Goal: Browse casually: Explore the website without a specific task or goal

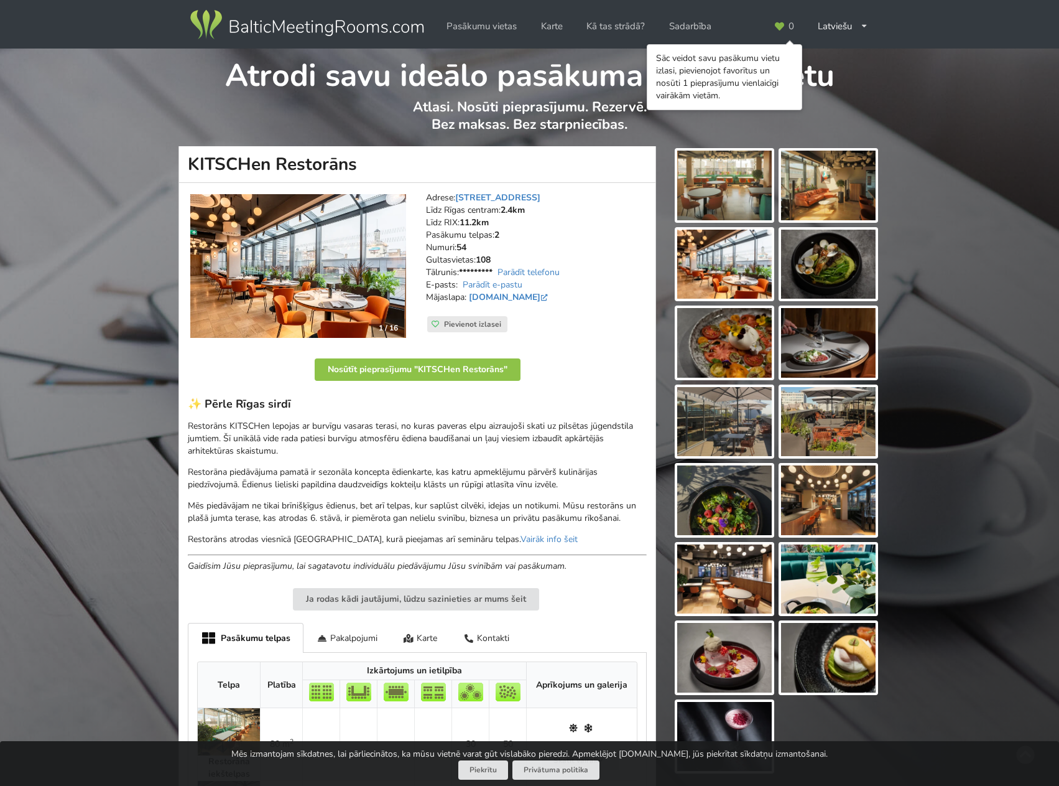
click at [763, 200] on img at bounding box center [724, 186] width 95 height 70
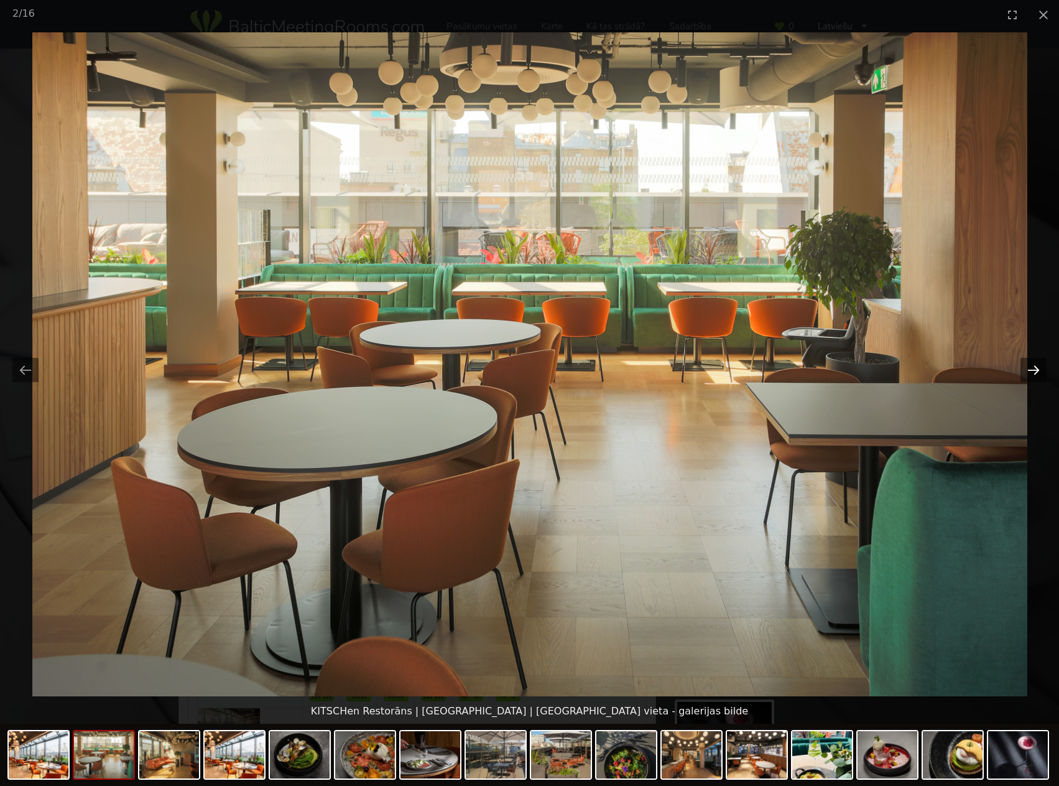
click at [1026, 366] on button "Next slide" at bounding box center [1034, 370] width 26 height 24
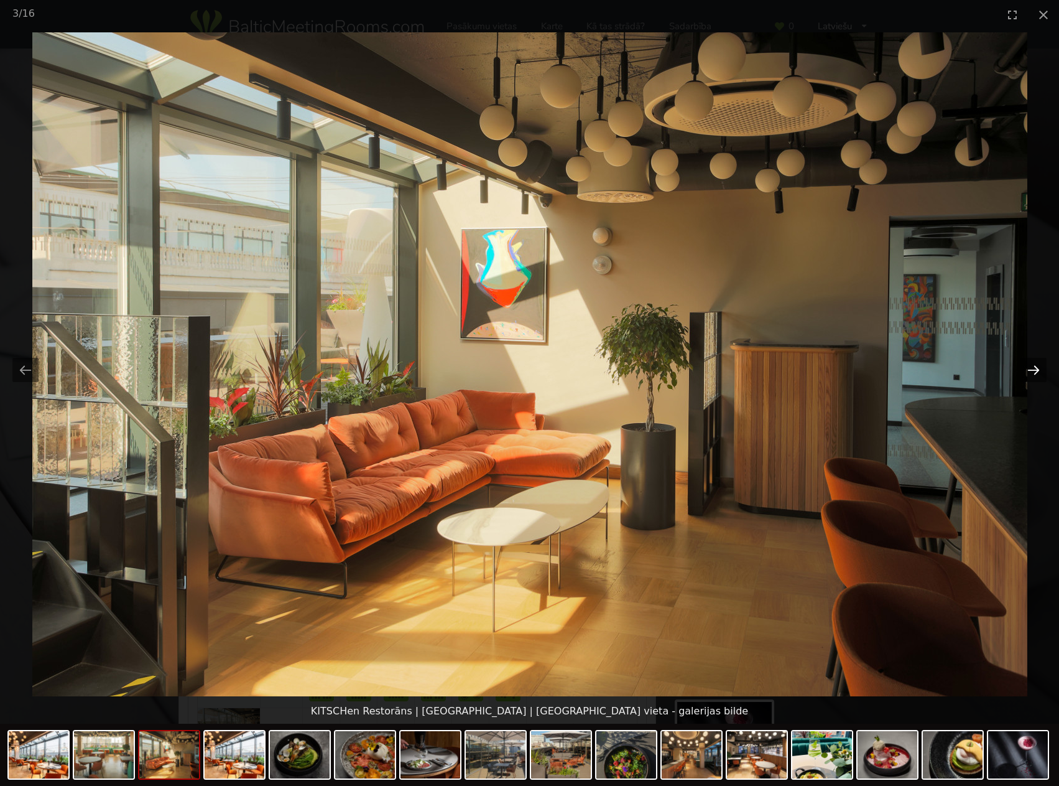
click at [1024, 366] on button "Next slide" at bounding box center [1034, 370] width 26 height 24
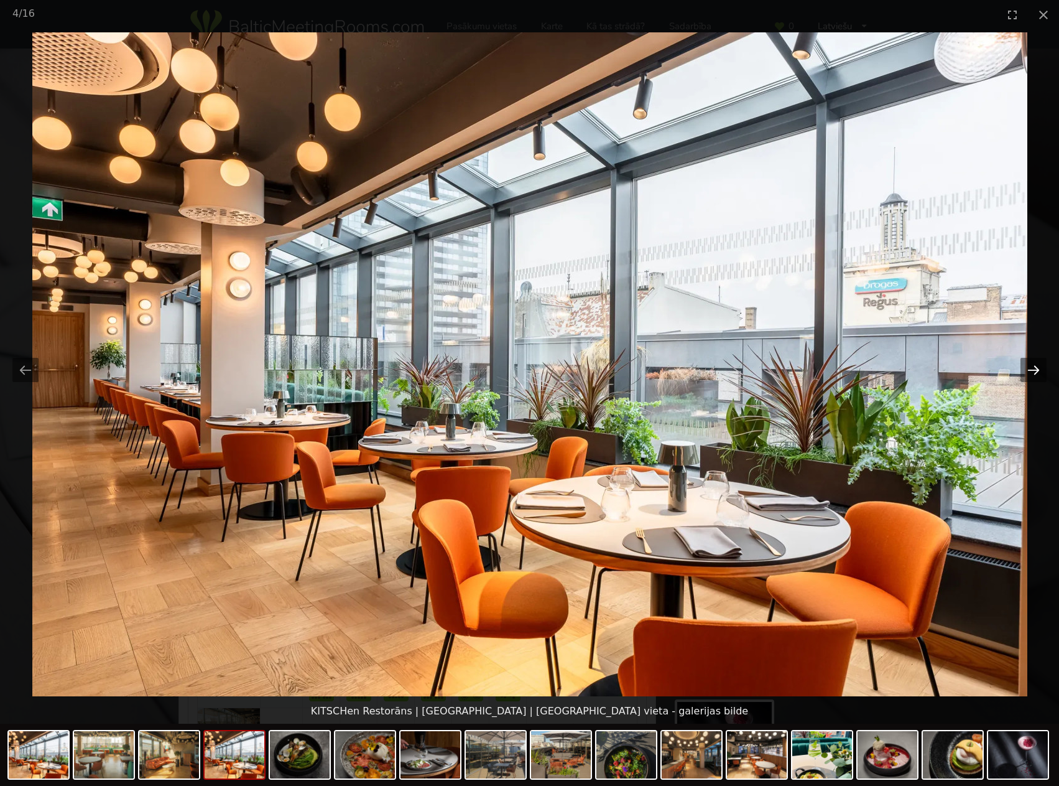
click at [1023, 366] on button "Next slide" at bounding box center [1034, 370] width 26 height 24
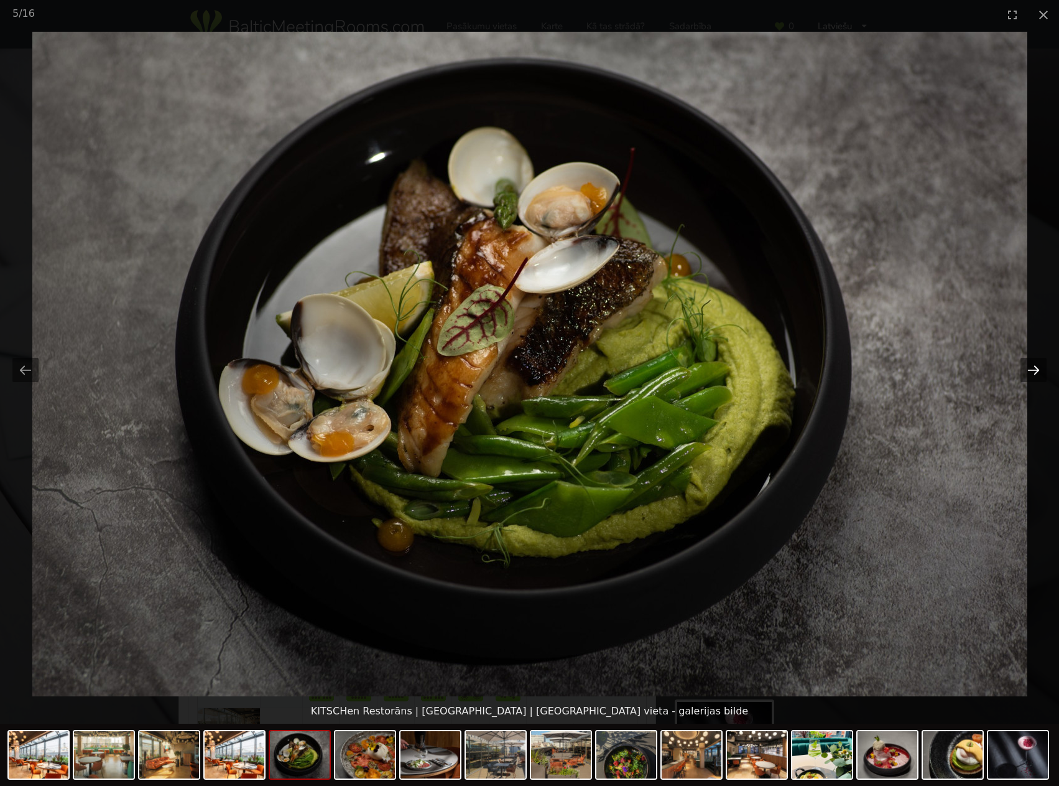
click at [1023, 366] on button "Next slide" at bounding box center [1034, 370] width 26 height 24
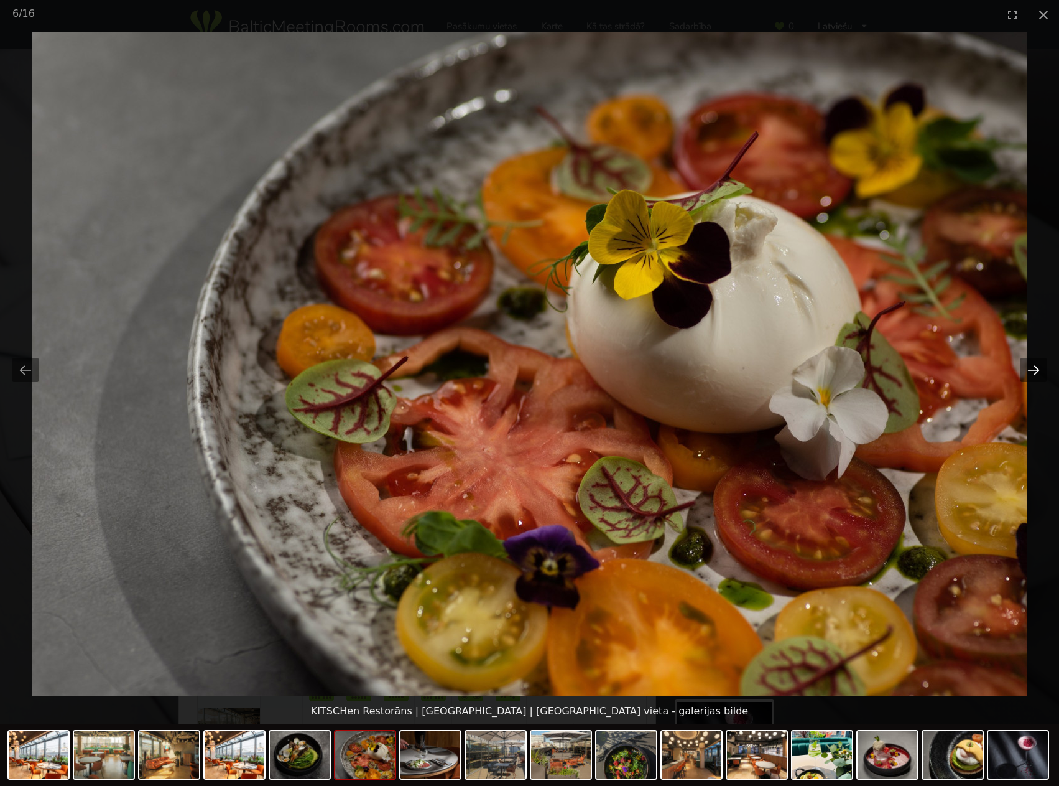
click at [1023, 366] on button "Next slide" at bounding box center [1034, 370] width 26 height 24
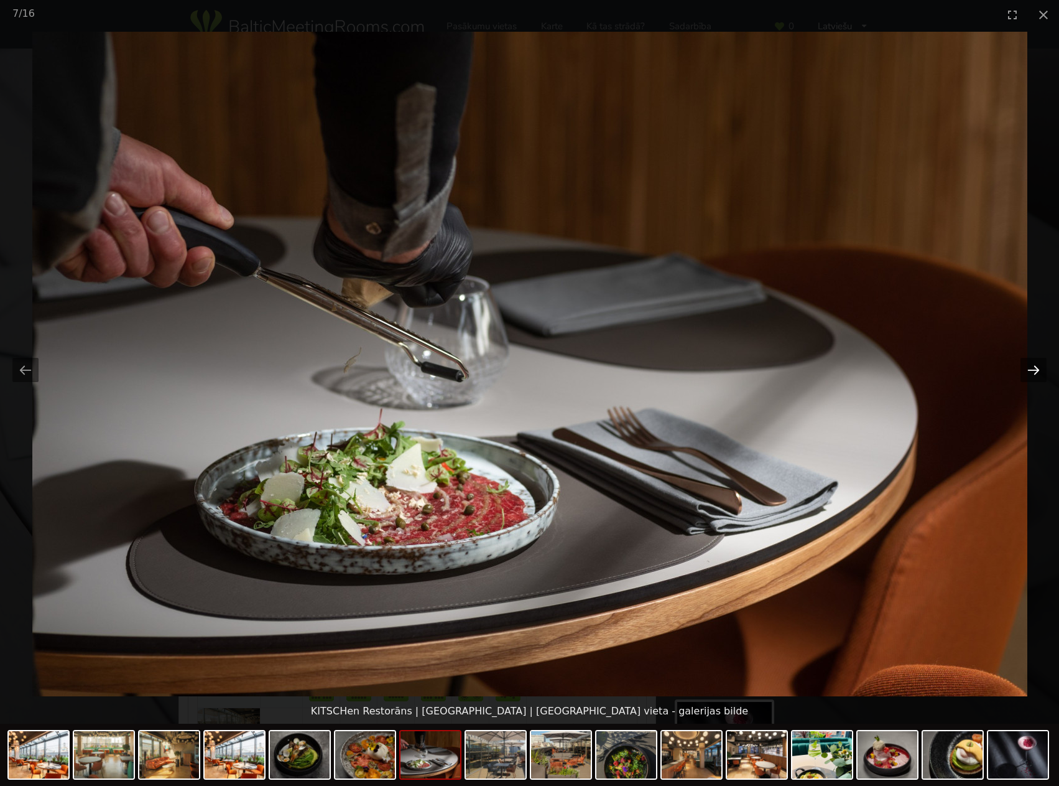
click at [1023, 364] on button "Next slide" at bounding box center [1034, 370] width 26 height 24
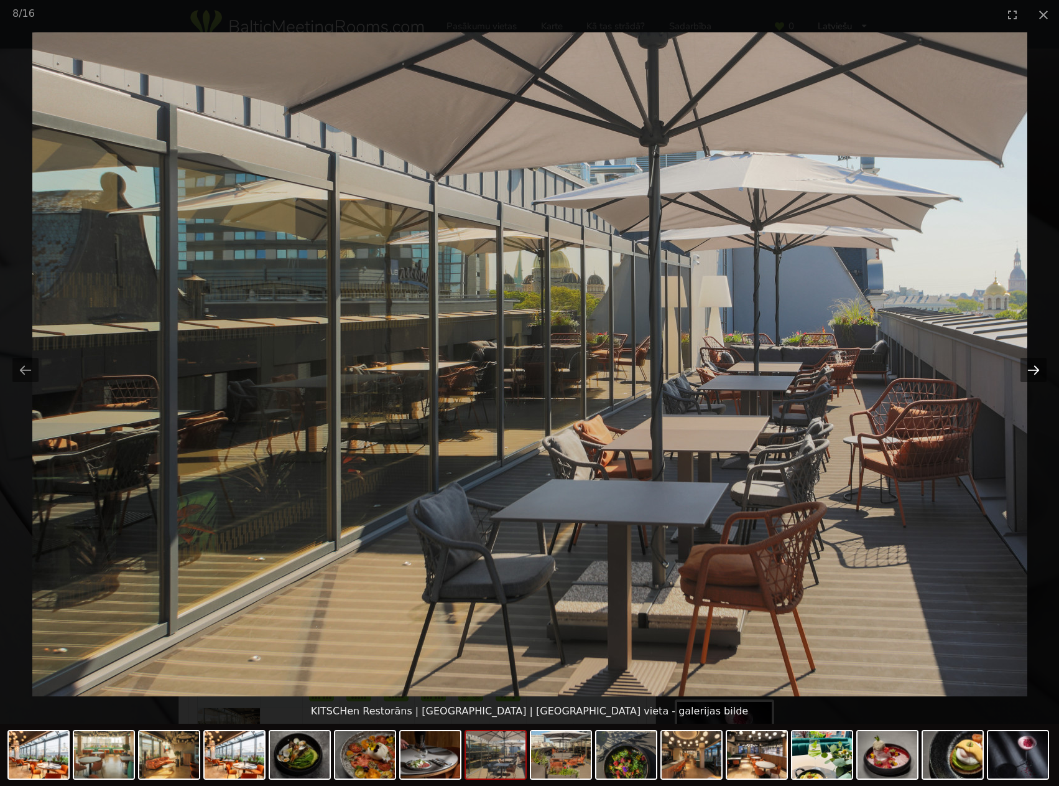
click at [1023, 363] on button "Next slide" at bounding box center [1034, 370] width 26 height 24
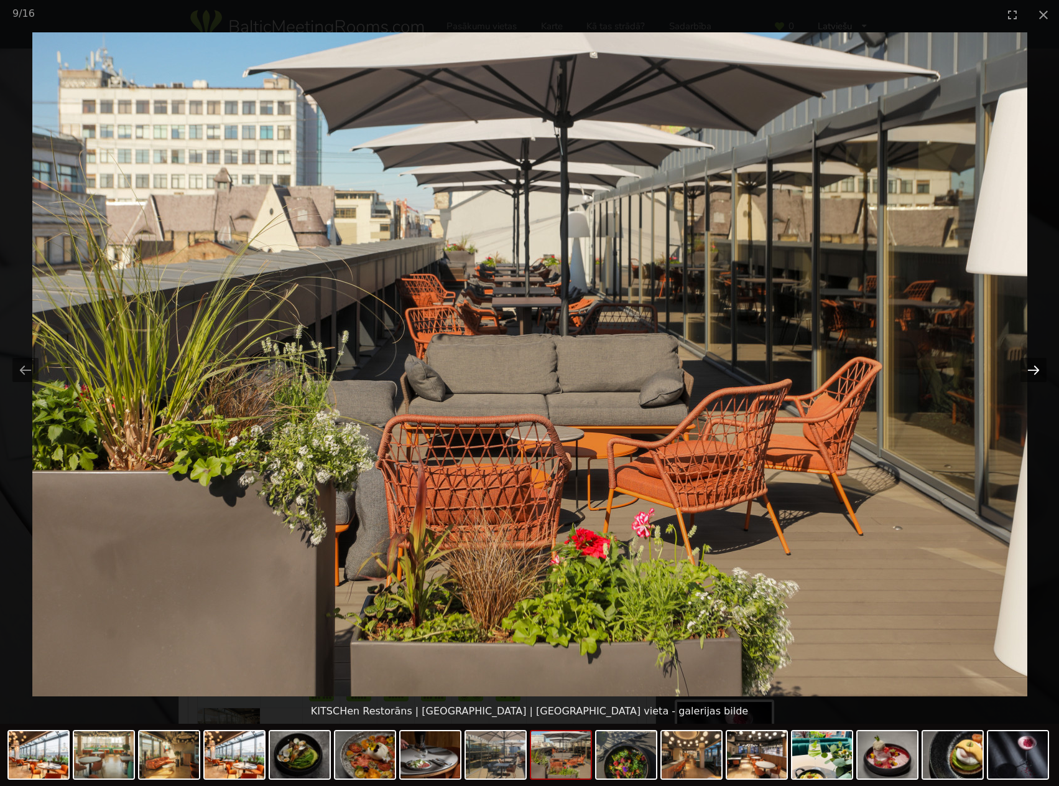
click at [1023, 363] on button "Next slide" at bounding box center [1034, 370] width 26 height 24
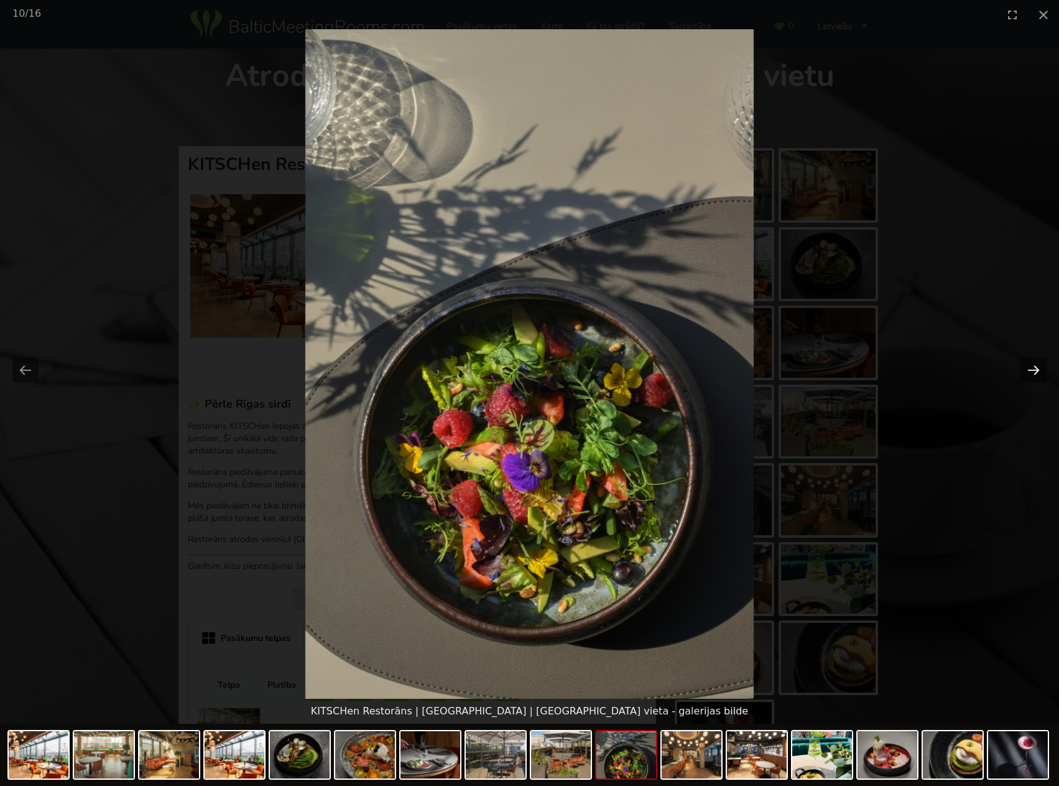
click at [1023, 363] on button "Next slide" at bounding box center [1034, 370] width 26 height 24
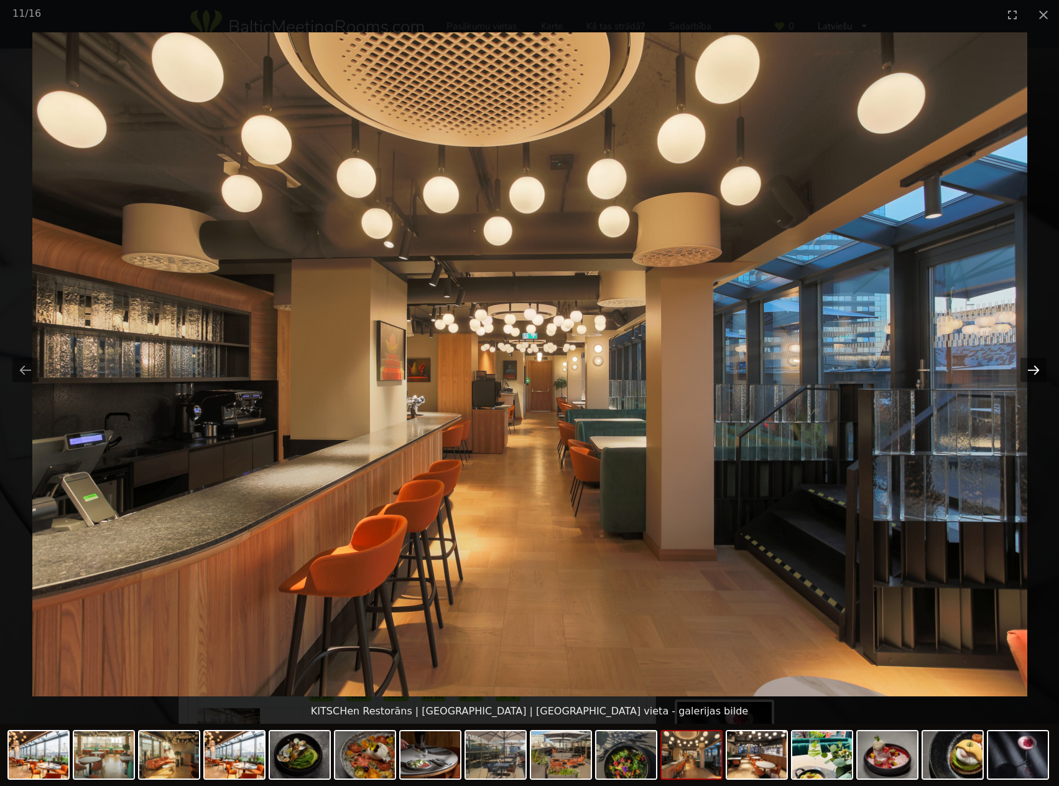
click at [1023, 362] on button "Next slide" at bounding box center [1034, 370] width 26 height 24
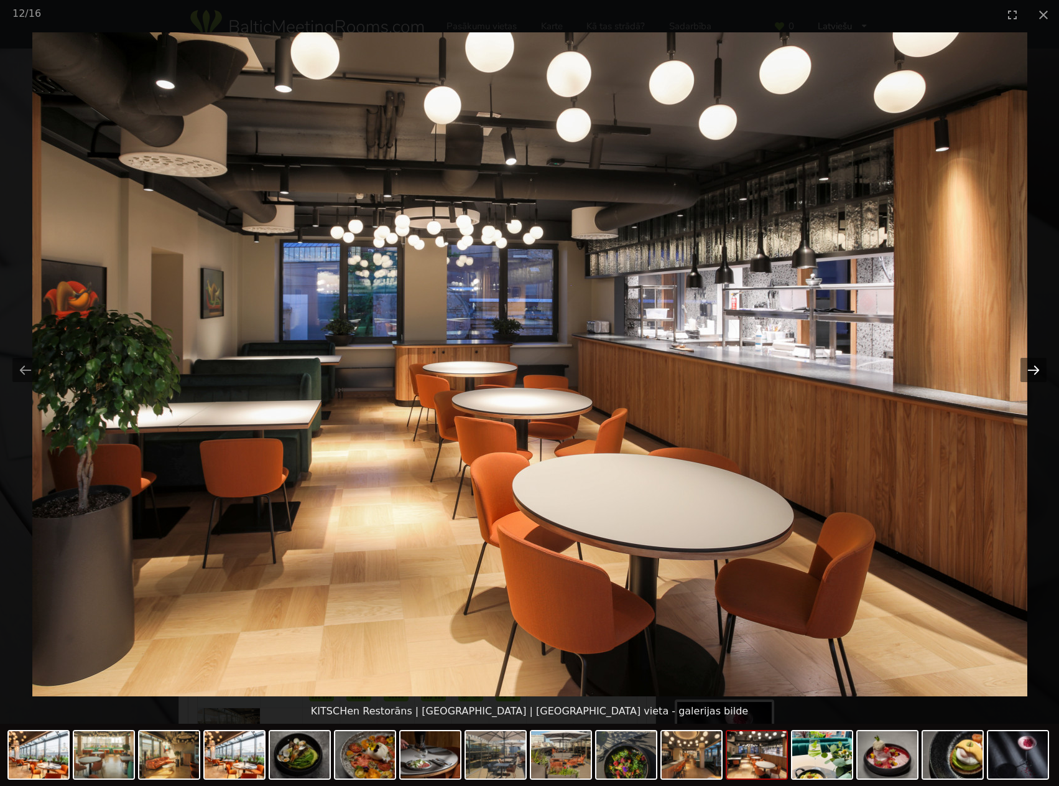
click at [1023, 362] on button "Next slide" at bounding box center [1034, 370] width 26 height 24
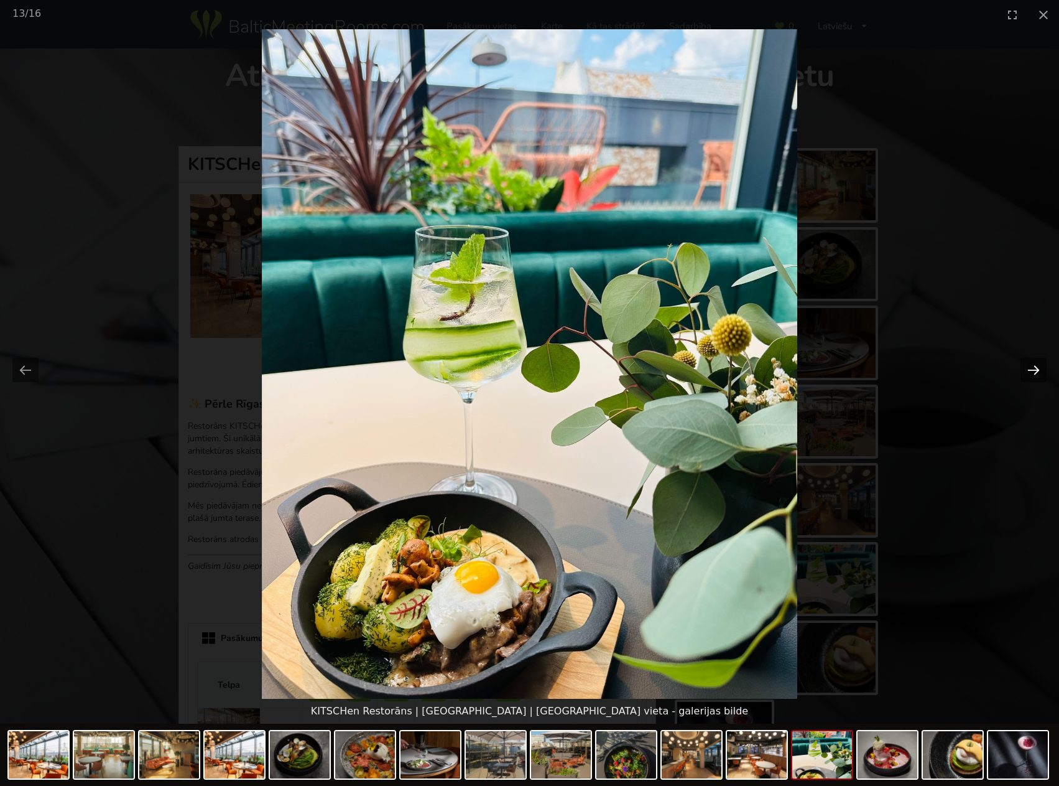
click at [1023, 362] on button "Next slide" at bounding box center [1034, 370] width 26 height 24
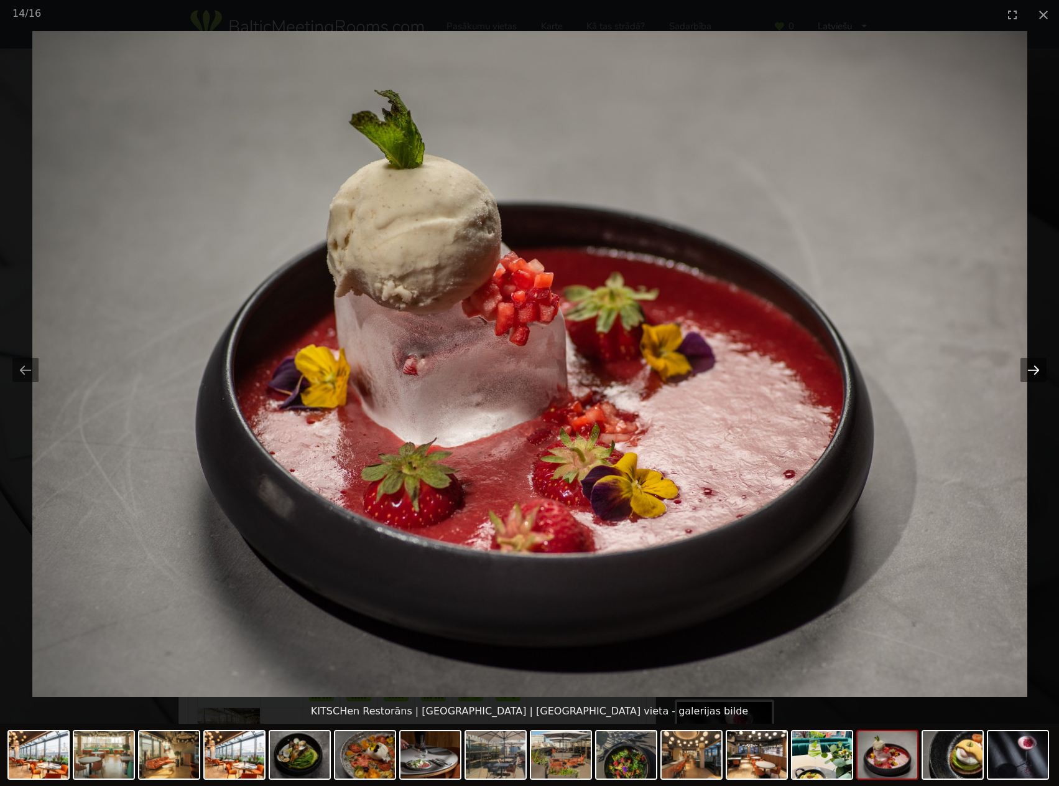
click at [1023, 362] on button "Next slide" at bounding box center [1034, 370] width 26 height 24
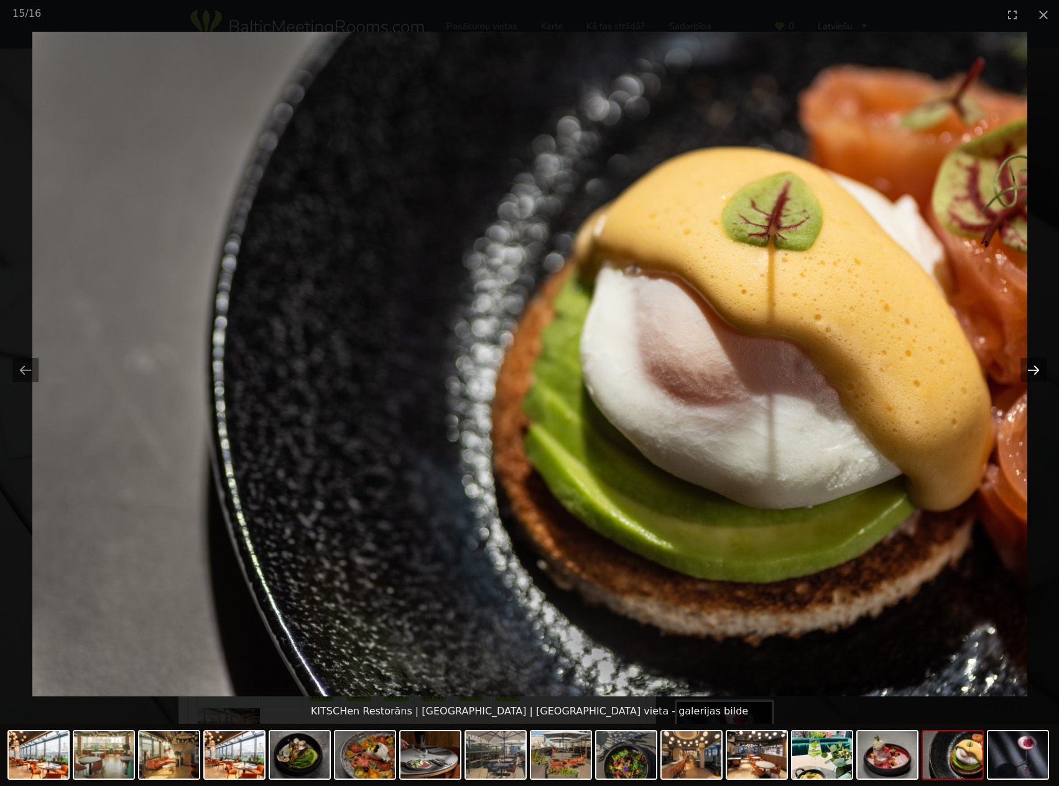
click at [1023, 362] on button "Next slide" at bounding box center [1034, 370] width 26 height 24
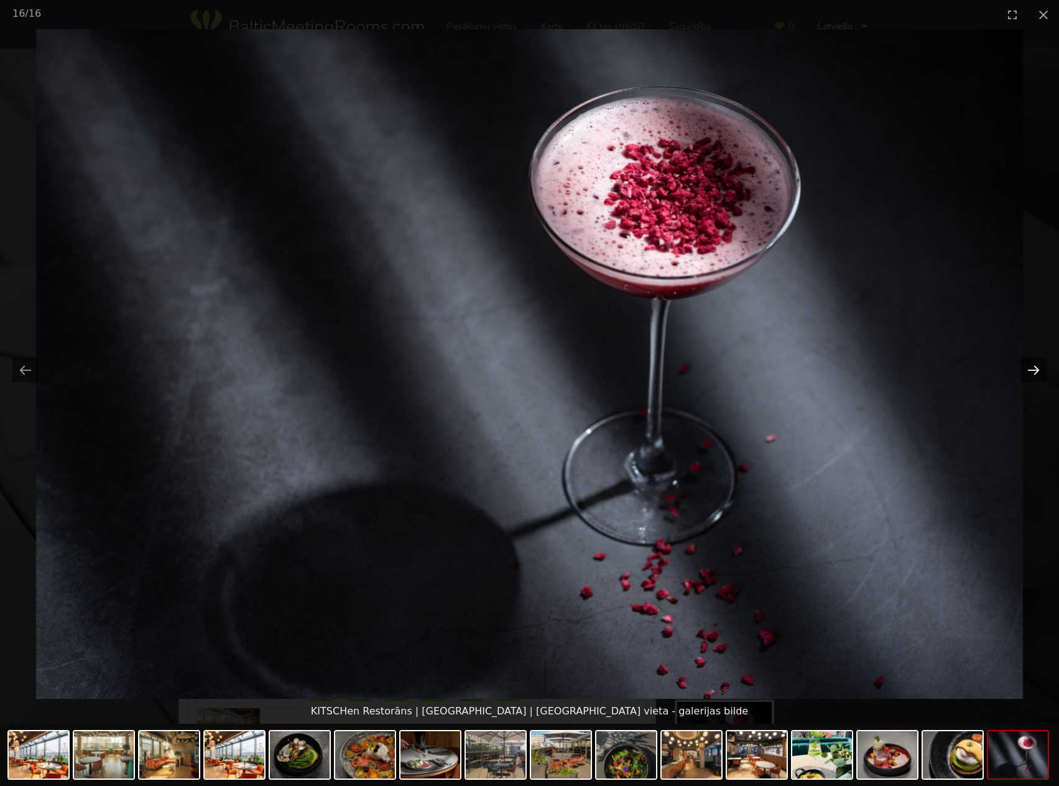
click at [1023, 362] on button "Next slide" at bounding box center [1034, 370] width 26 height 24
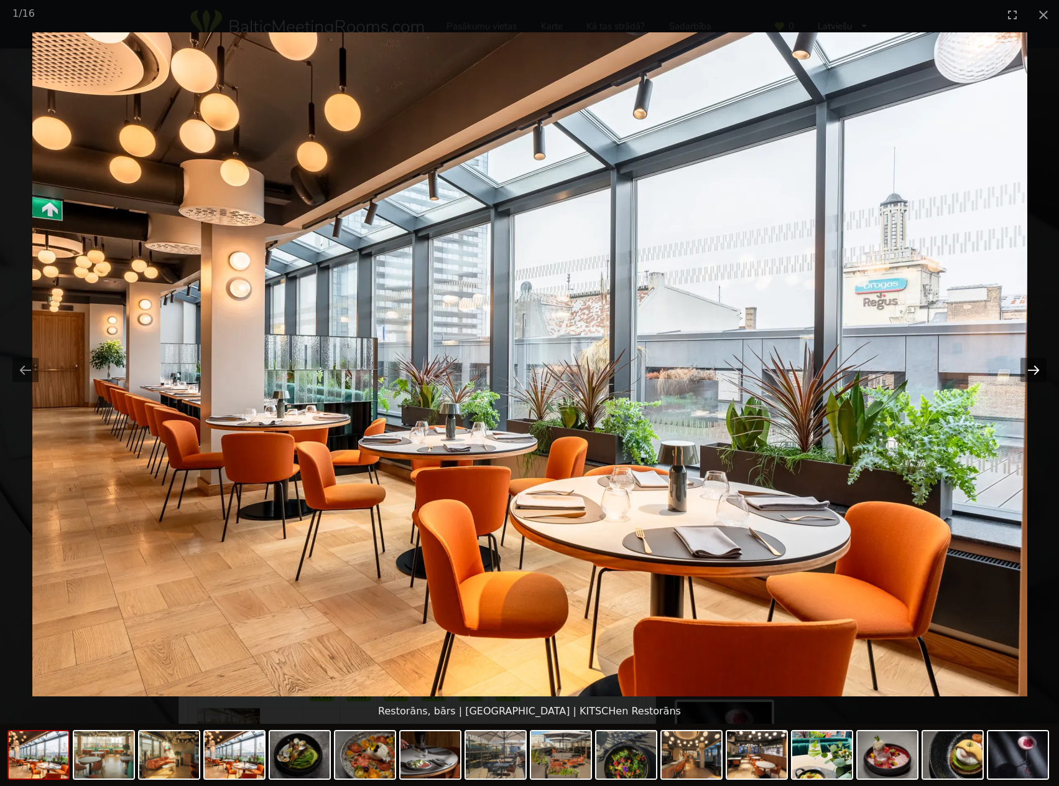
drag, startPoint x: 1023, startPoint y: 362, endPoint x: 1024, endPoint y: 347, distance: 15.0
click at [1023, 361] on button "Next slide" at bounding box center [1034, 370] width 26 height 24
